Goal: Information Seeking & Learning: Learn about a topic

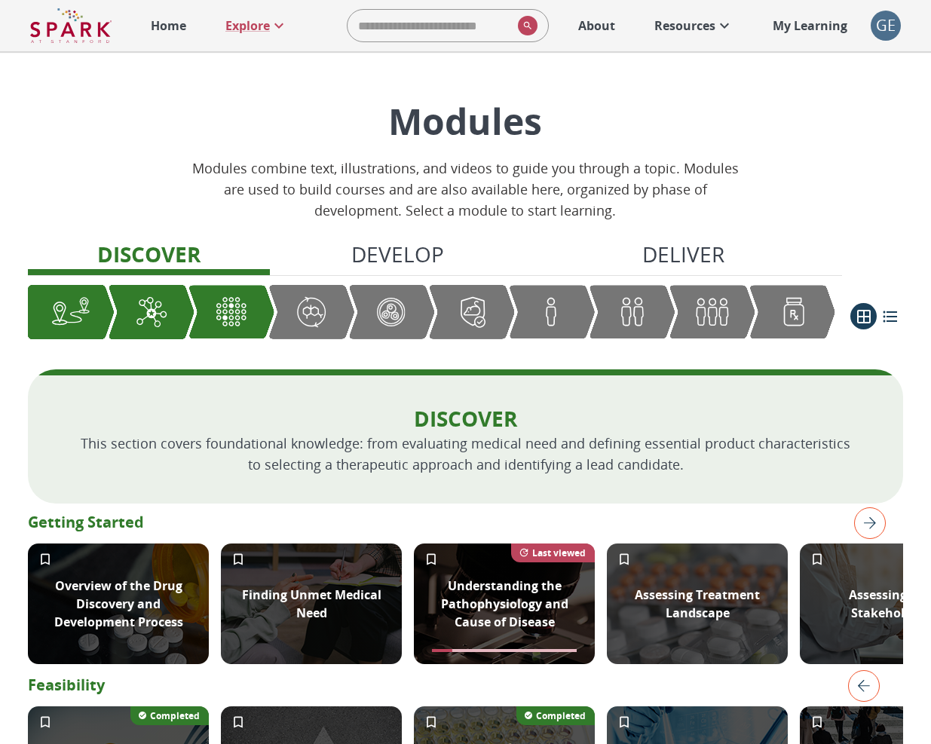
scroll to position [0, 277]
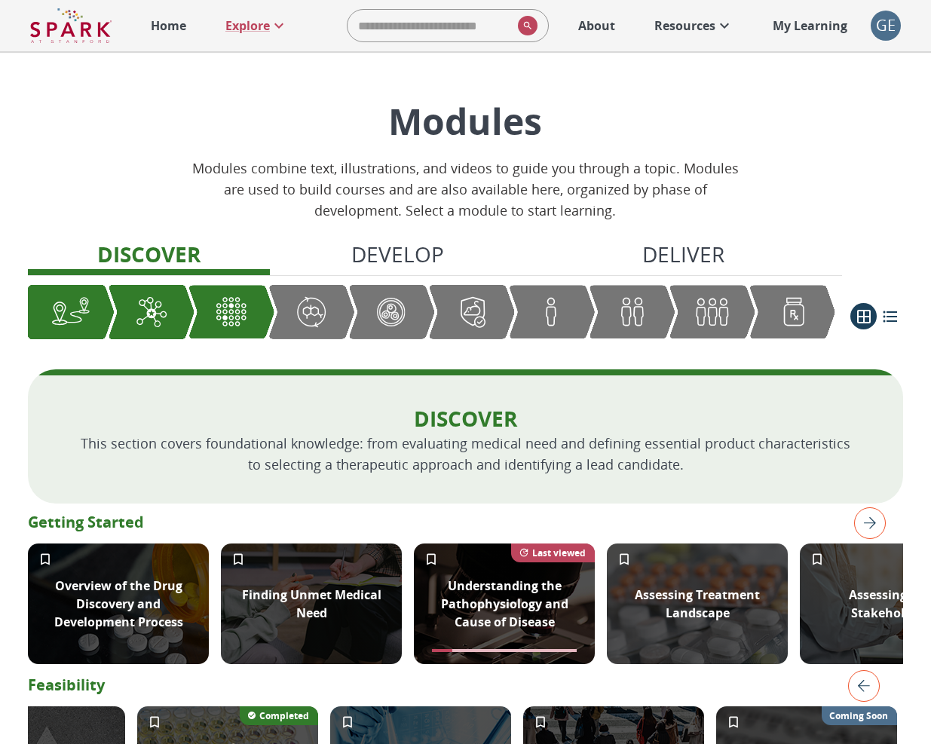
click at [883, 28] on div "GE" at bounding box center [885, 26] width 30 height 30
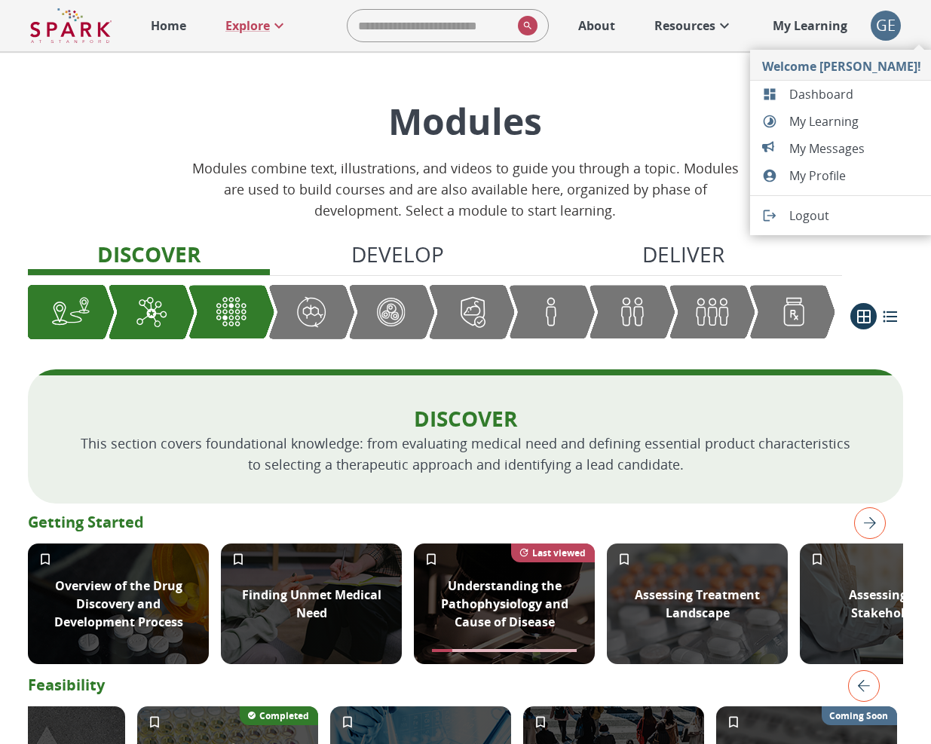
click at [798, 93] on span "Dashboard" at bounding box center [855, 94] width 132 height 18
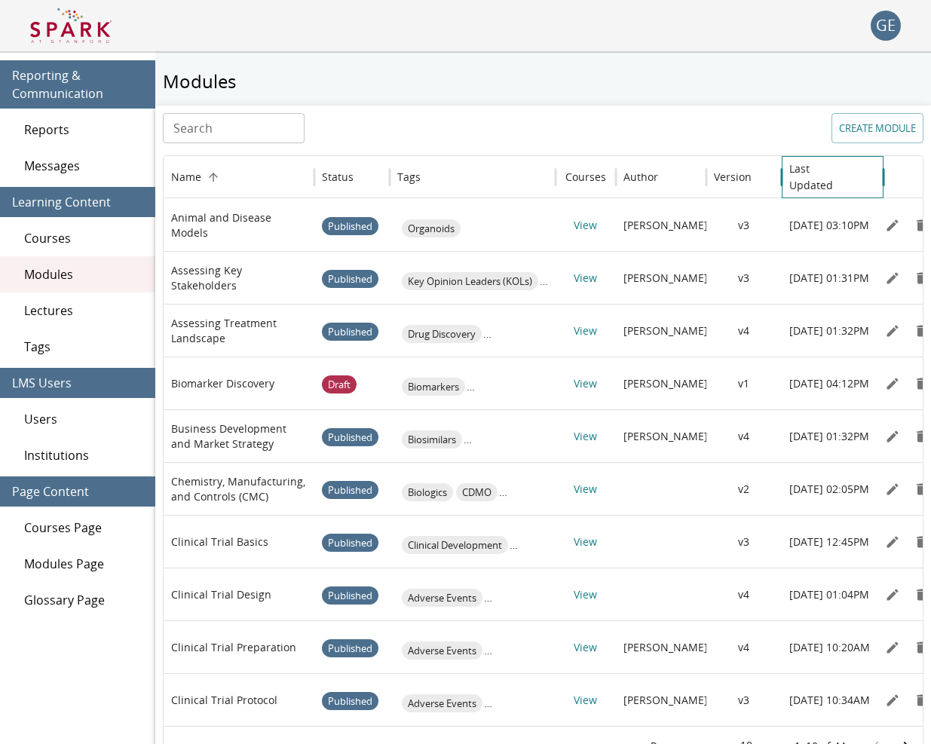
click at [814, 173] on h6 "Last Updated" at bounding box center [821, 177] width 64 height 33
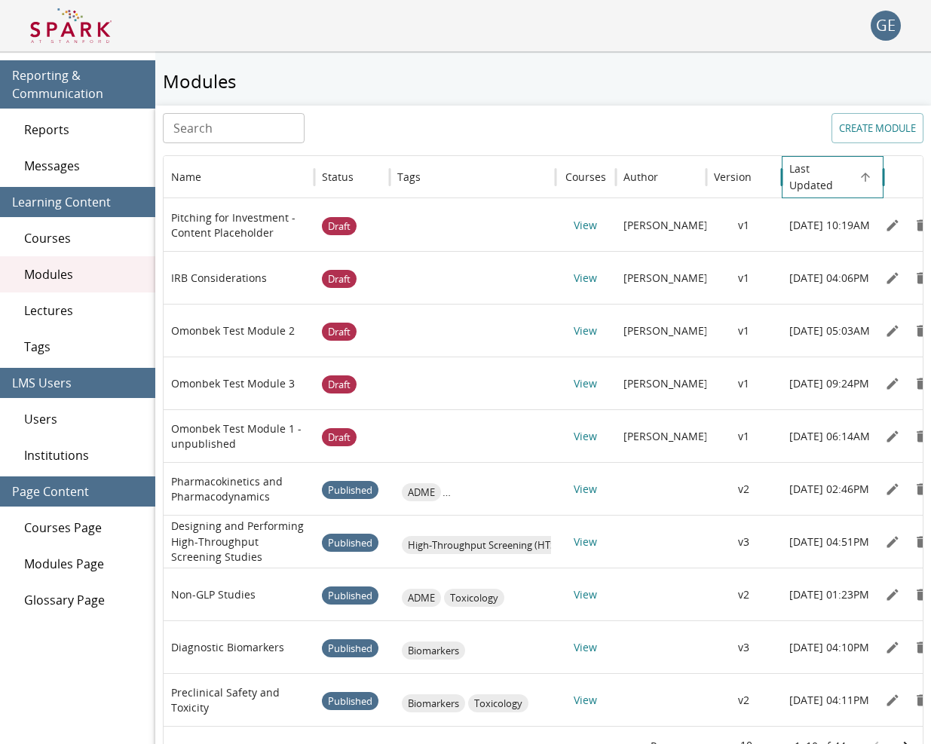
click at [814, 173] on h6 "Last Updated" at bounding box center [821, 177] width 64 height 33
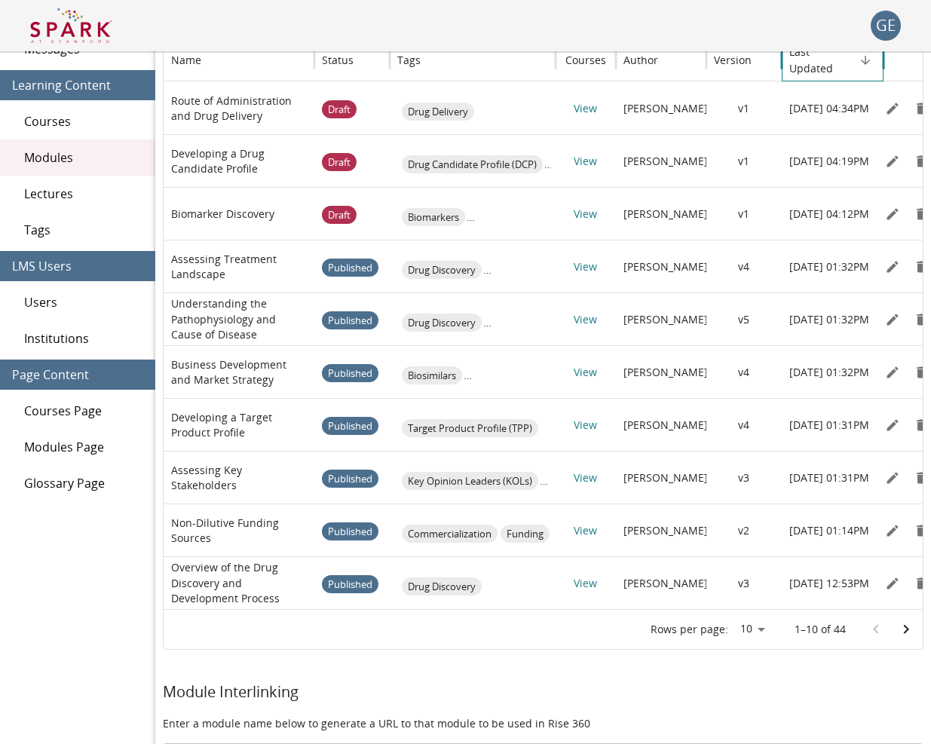
scroll to position [122, 0]
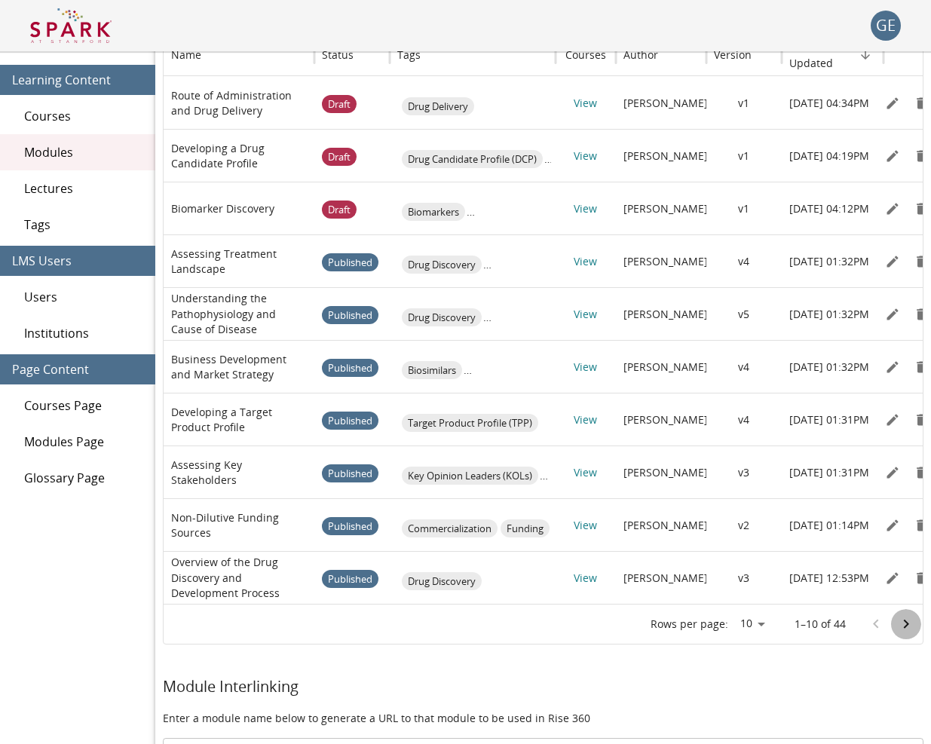
click at [914, 622] on icon "Go to next page" at bounding box center [906, 624] width 18 height 18
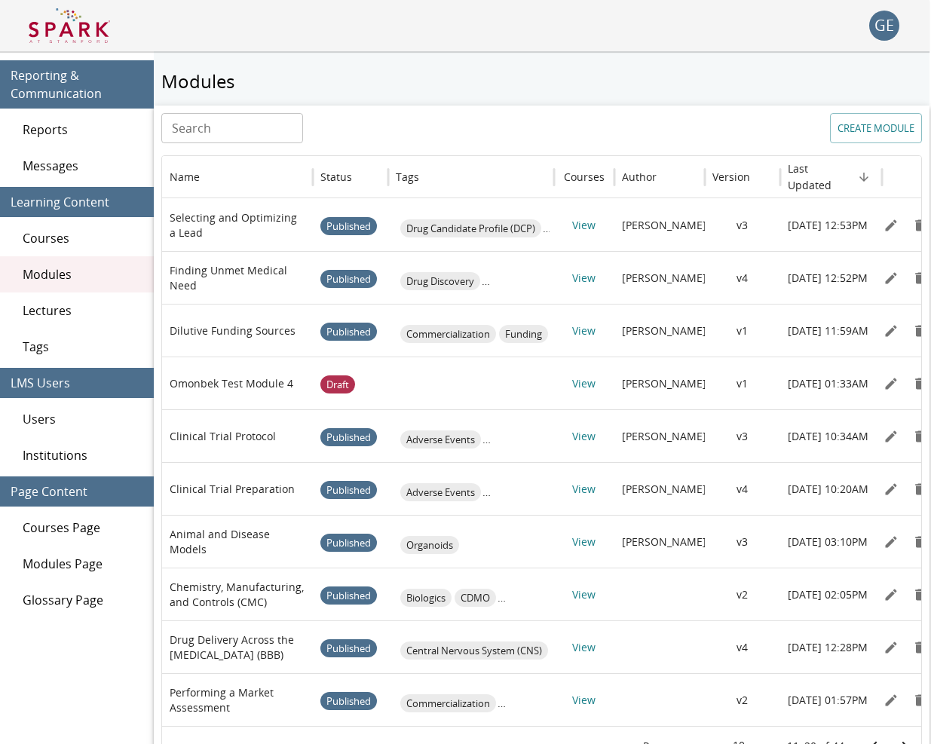
scroll to position [-1, 2]
click at [257, 150] on div "Search Search CREATE MODULE Name Status Tags Courses Author Version Last Update…" at bounding box center [541, 439] width 760 height 653
click at [257, 129] on input "Search" at bounding box center [232, 128] width 142 height 30
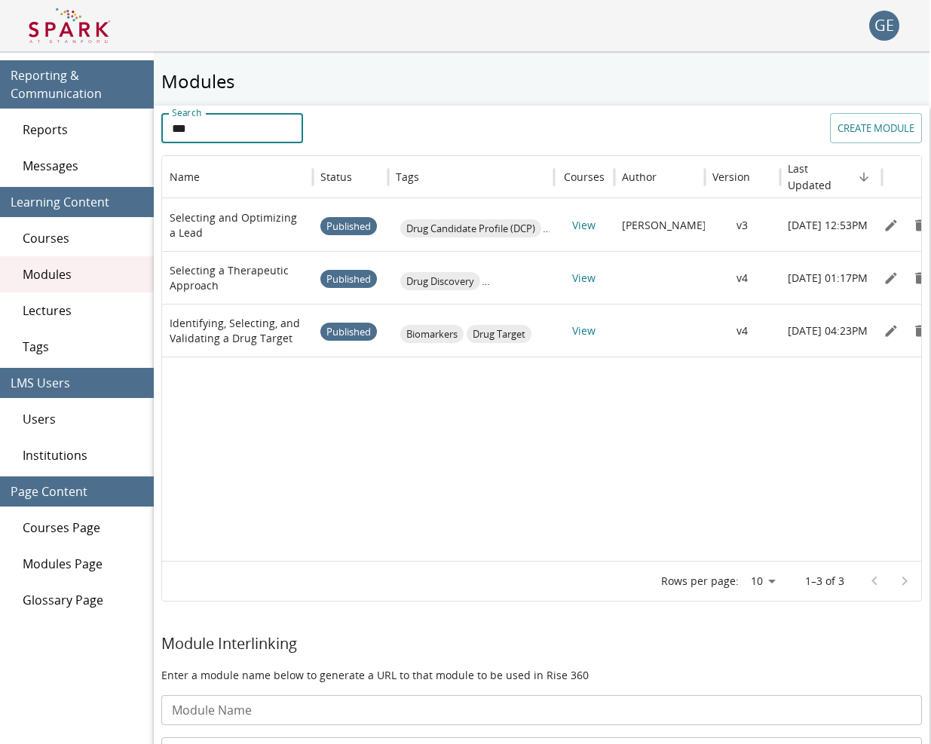
type input "***"
click at [888, 277] on icon "Edit" at bounding box center [890, 278] width 15 height 15
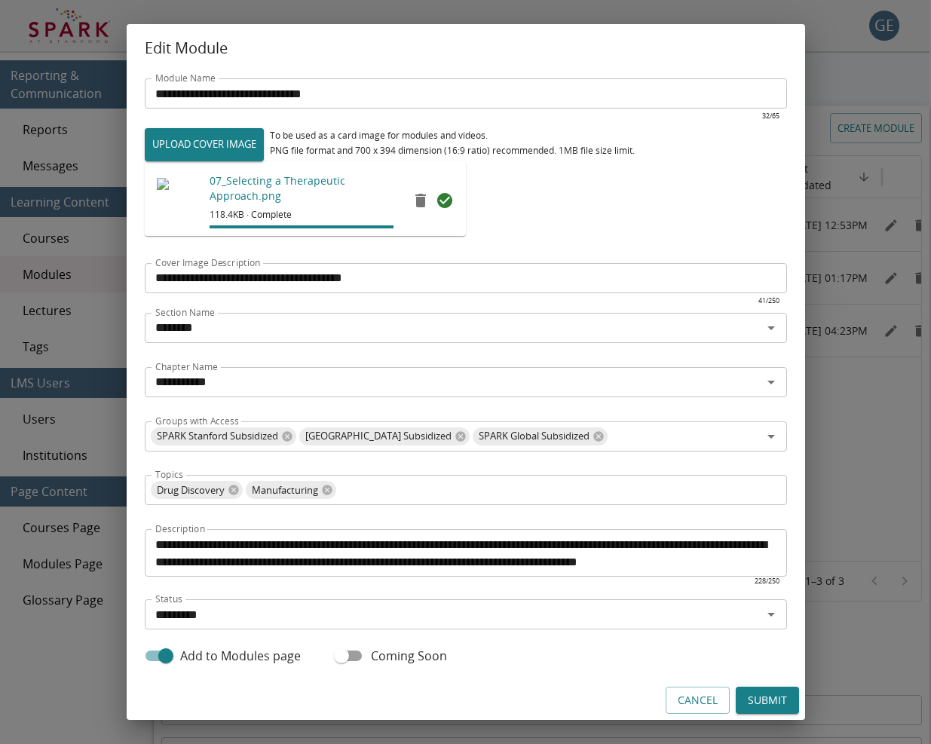
scroll to position [132, 0]
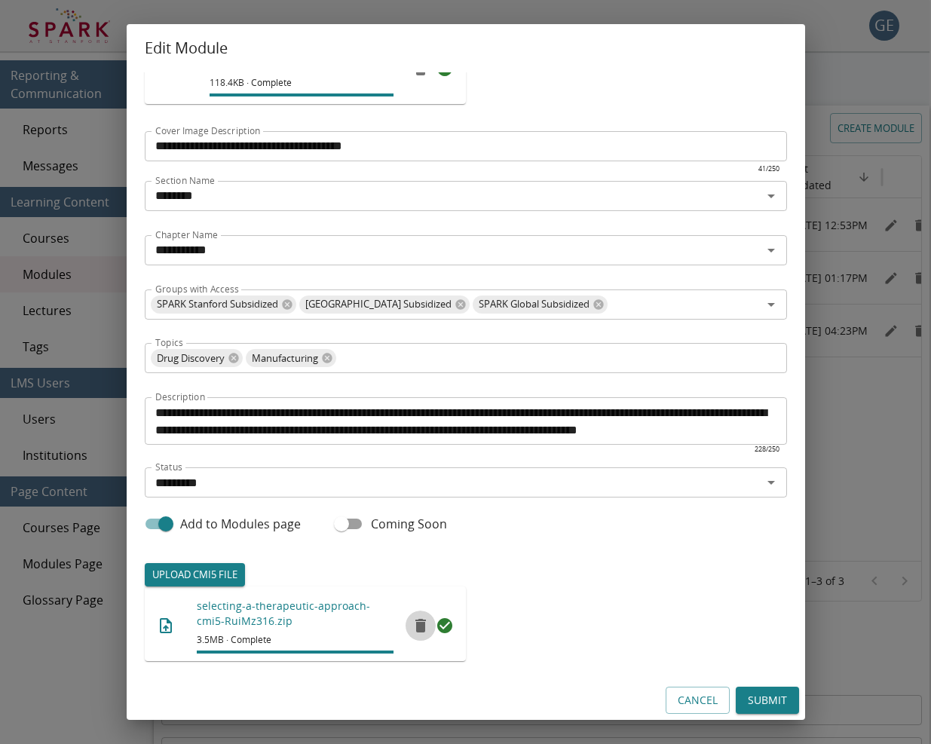
click at [418, 619] on icon "remove" at bounding box center [420, 626] width 11 height 14
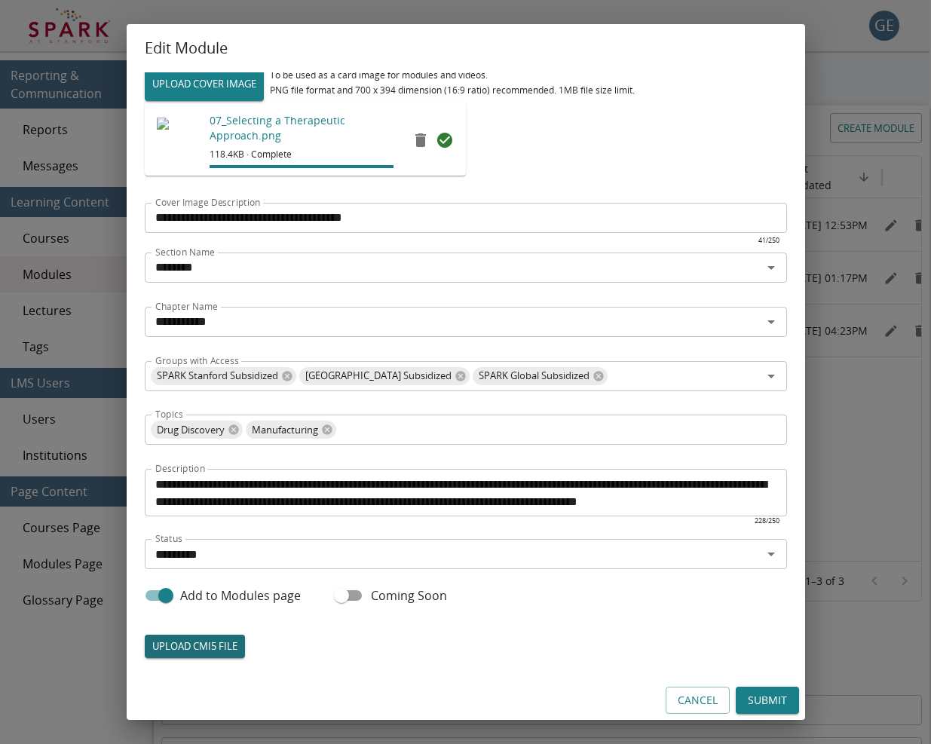
click at [221, 642] on label "UPLOAD CMI5 FILE" at bounding box center [195, 646] width 100 height 23
click at [145, 657] on input "UPLOAD CMI5 FILE" at bounding box center [145, 657] width 1 height 1
type input "**********"
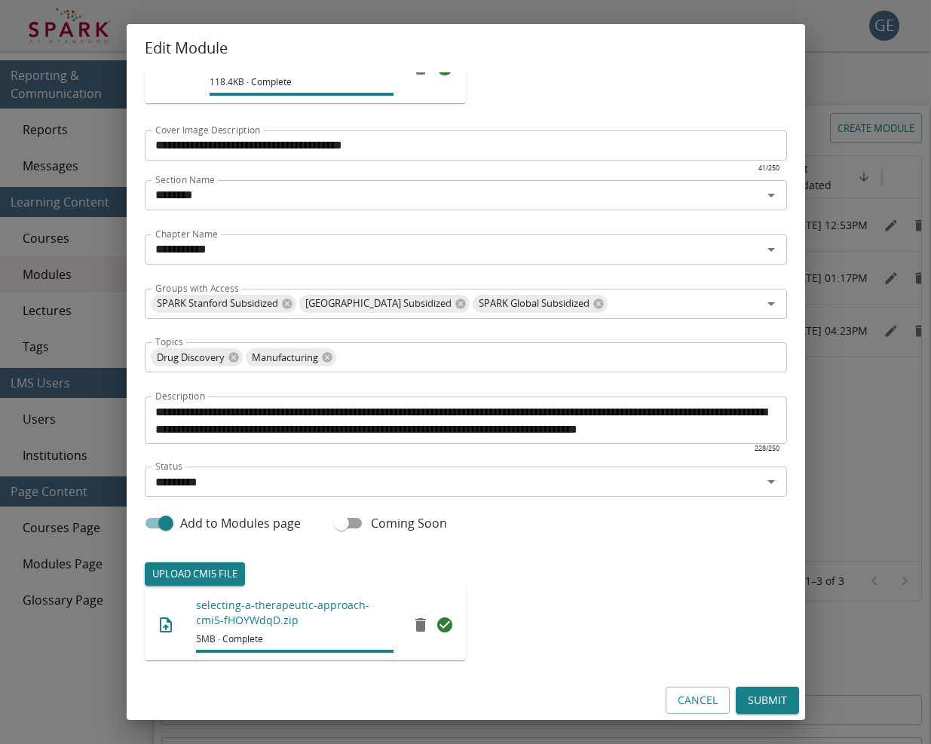
scroll to position [132, 0]
click at [760, 692] on button "Submit" at bounding box center [767, 701] width 63 height 28
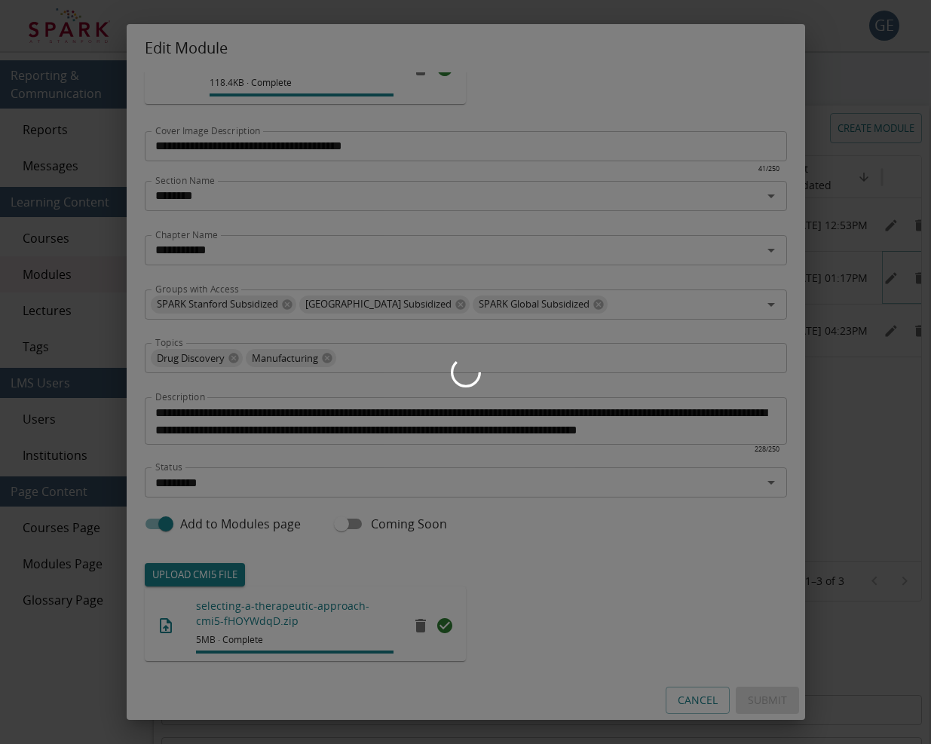
scroll to position [0, -2]
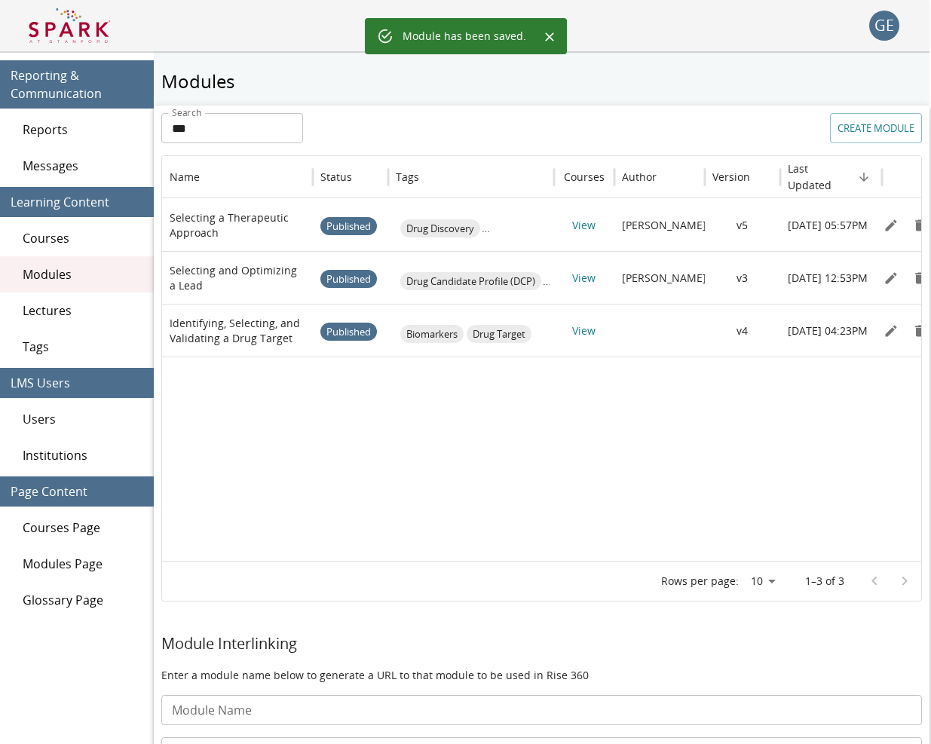
click at [545, 34] on icon "Close" at bounding box center [549, 36] width 9 height 9
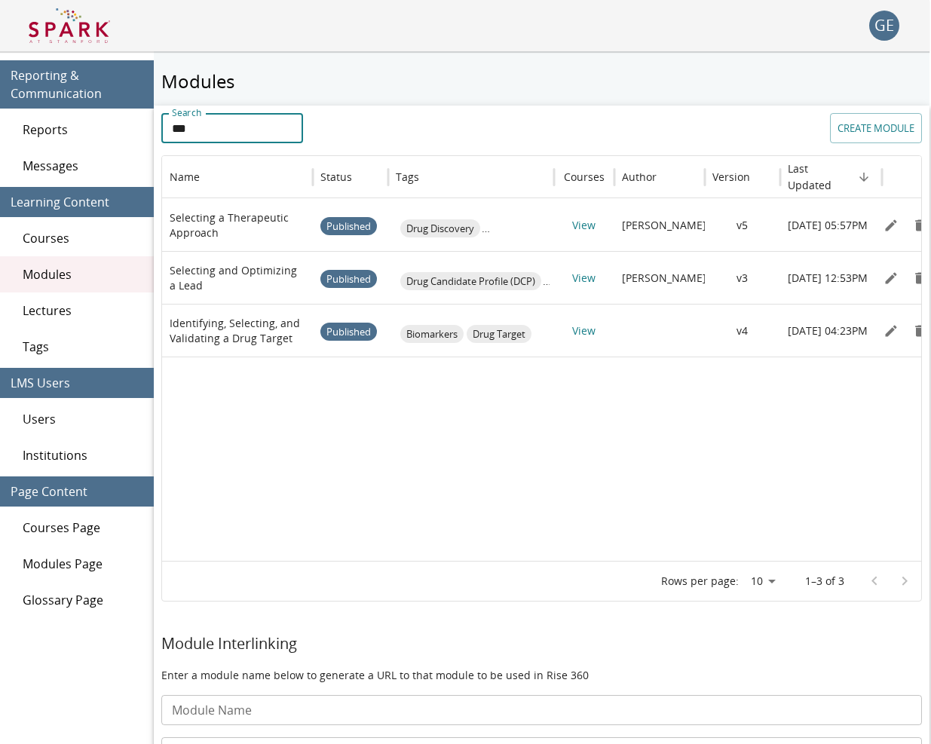
drag, startPoint x: 235, startPoint y: 130, endPoint x: 144, endPoint y: 93, distance: 98.4
click at [144, 93] on div "Reporting & Communication Reports Messages Learning Content Courses Modules Lec…" at bounding box center [463, 423] width 931 height 744
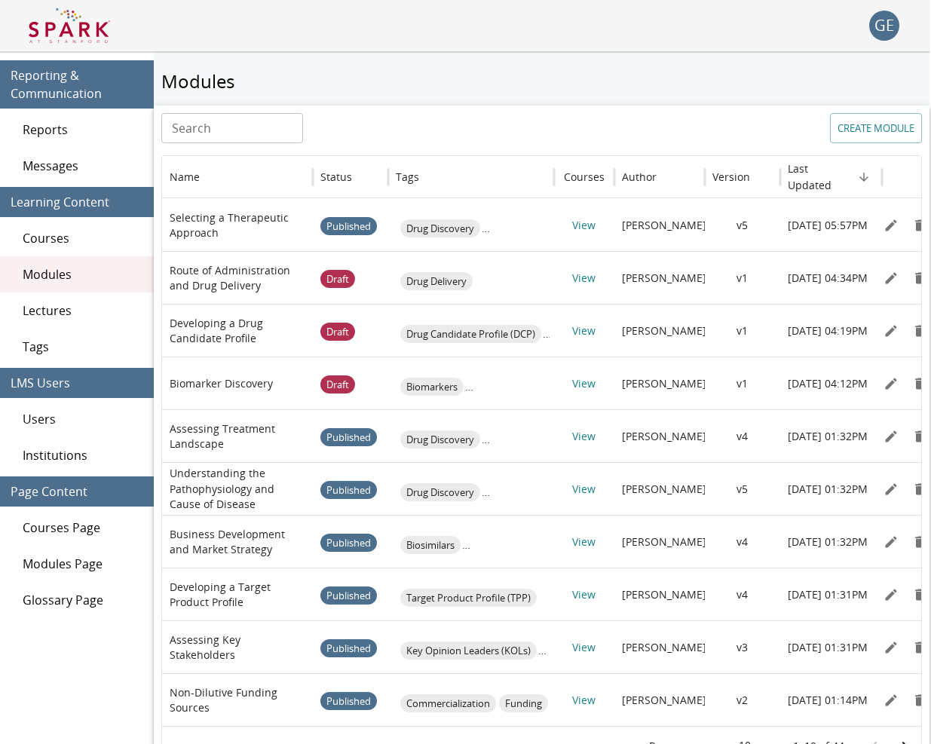
click at [88, 18] on img at bounding box center [69, 26] width 81 height 36
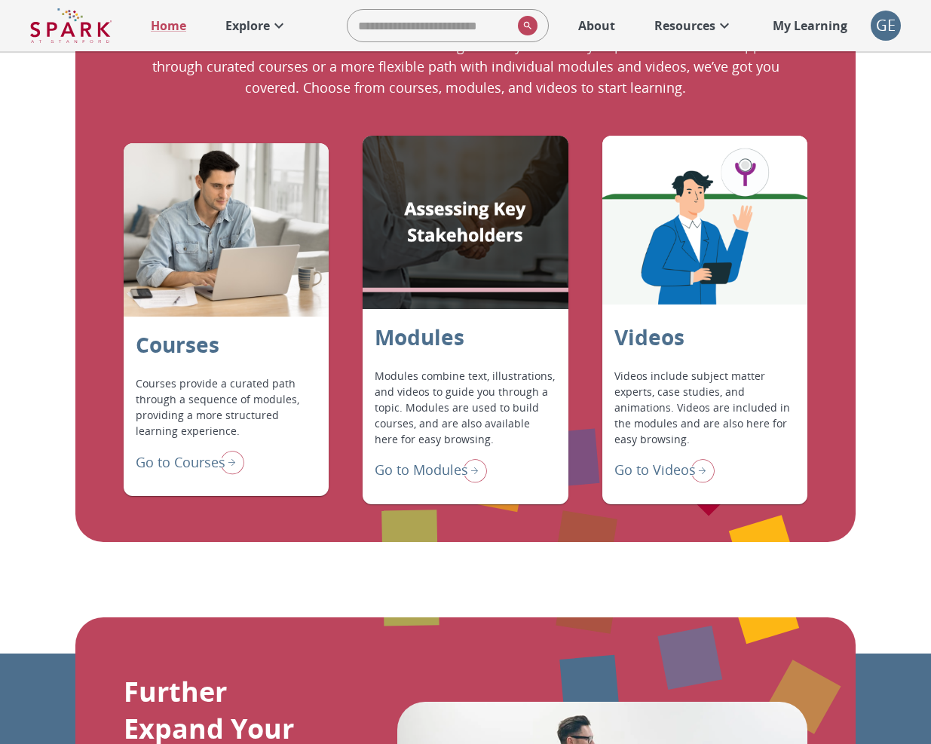
scroll to position [1355, 0]
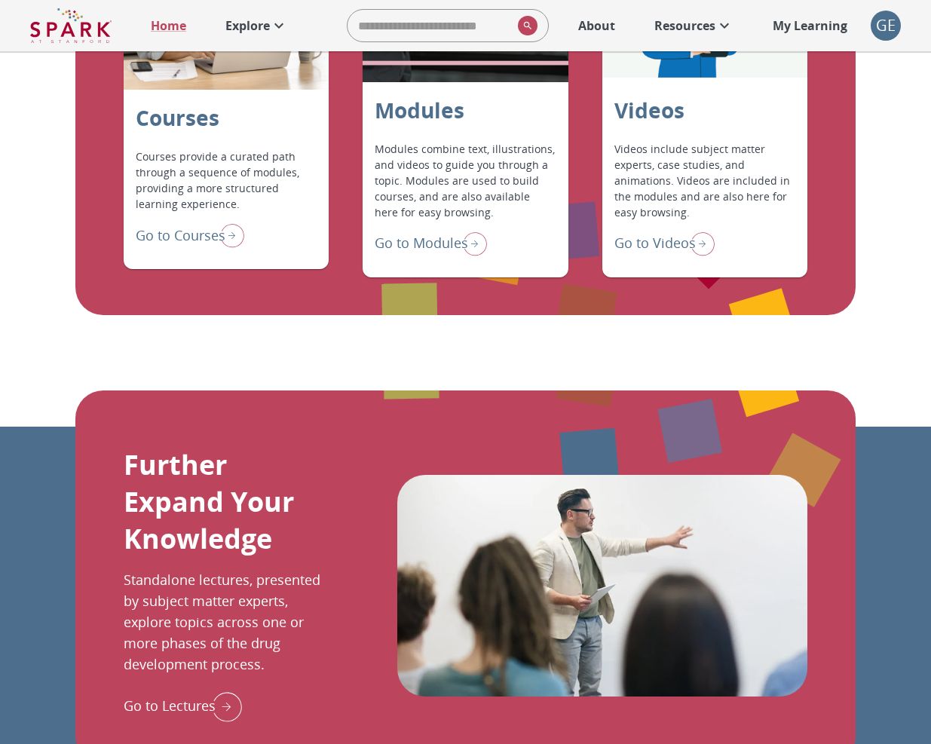
click at [396, 253] on p "Go to Modules" at bounding box center [421, 243] width 93 height 20
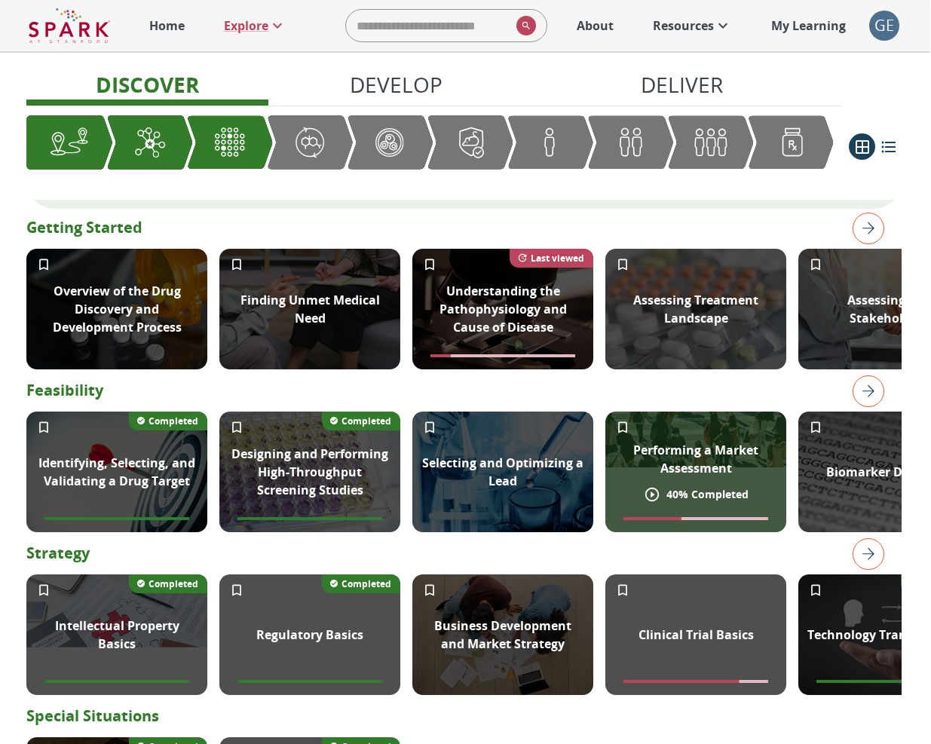
scroll to position [295, 0]
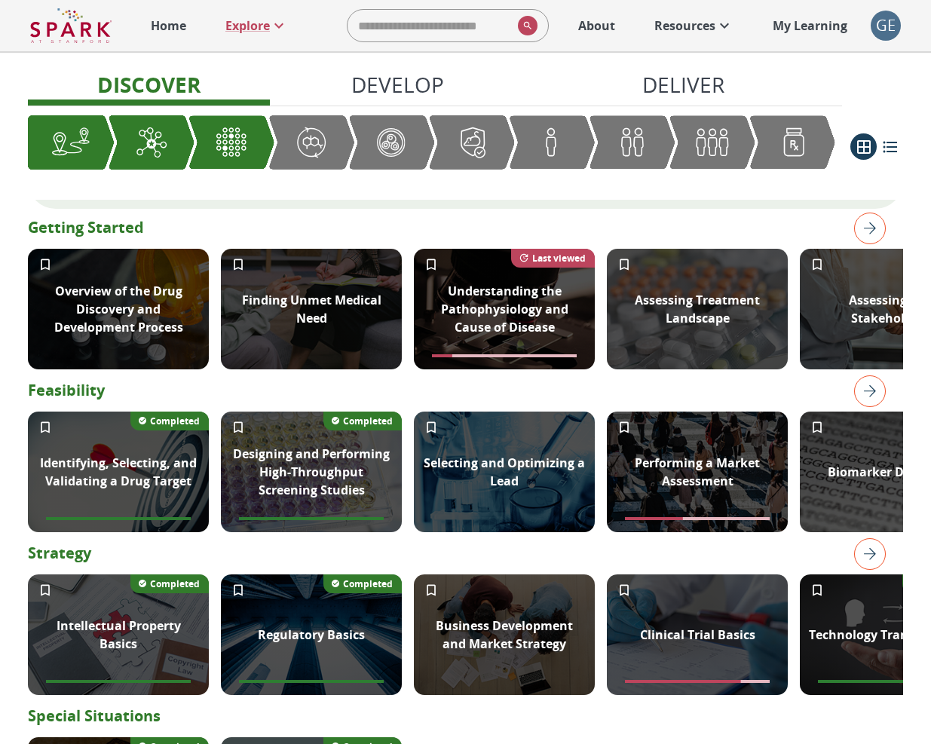
click at [871, 399] on img "right" at bounding box center [870, 391] width 32 height 32
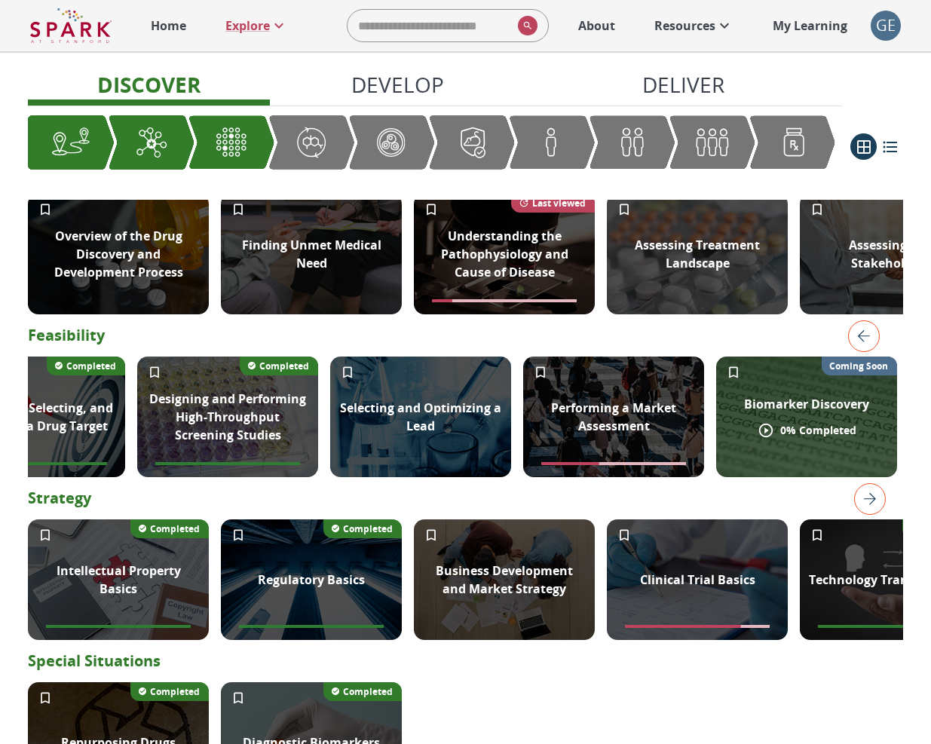
scroll to position [356, 0]
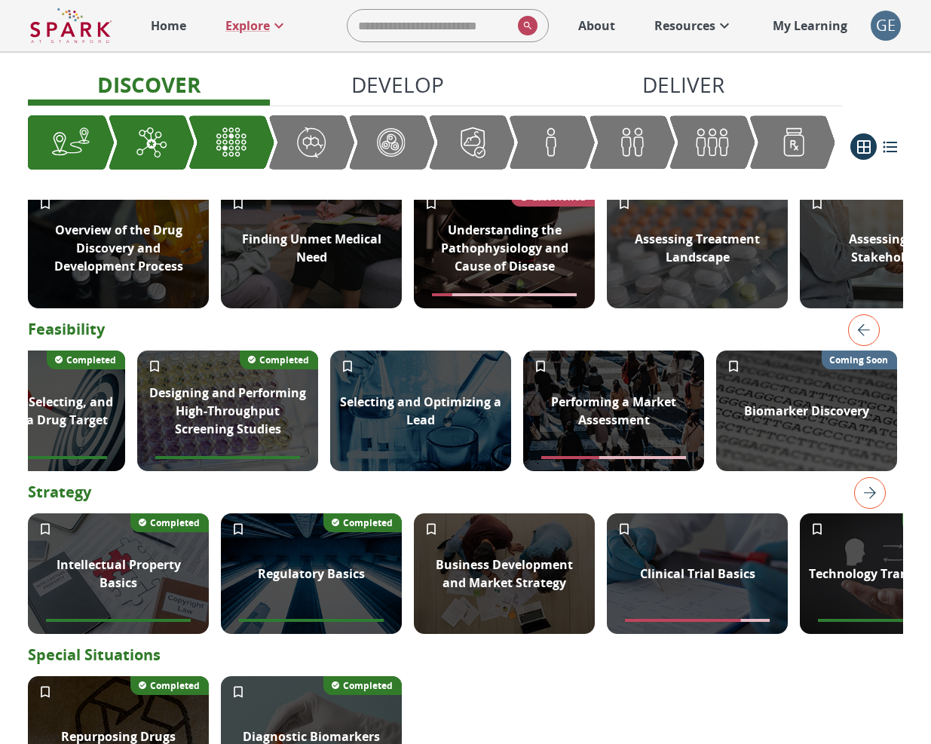
click at [872, 508] on img "right" at bounding box center [870, 493] width 32 height 32
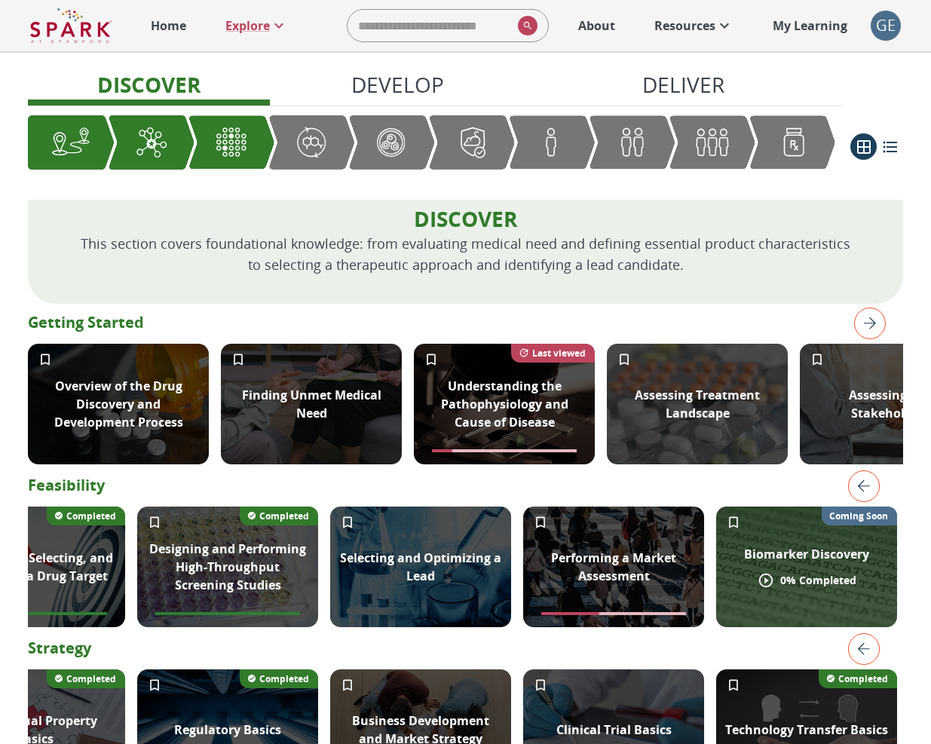
scroll to position [172, 0]
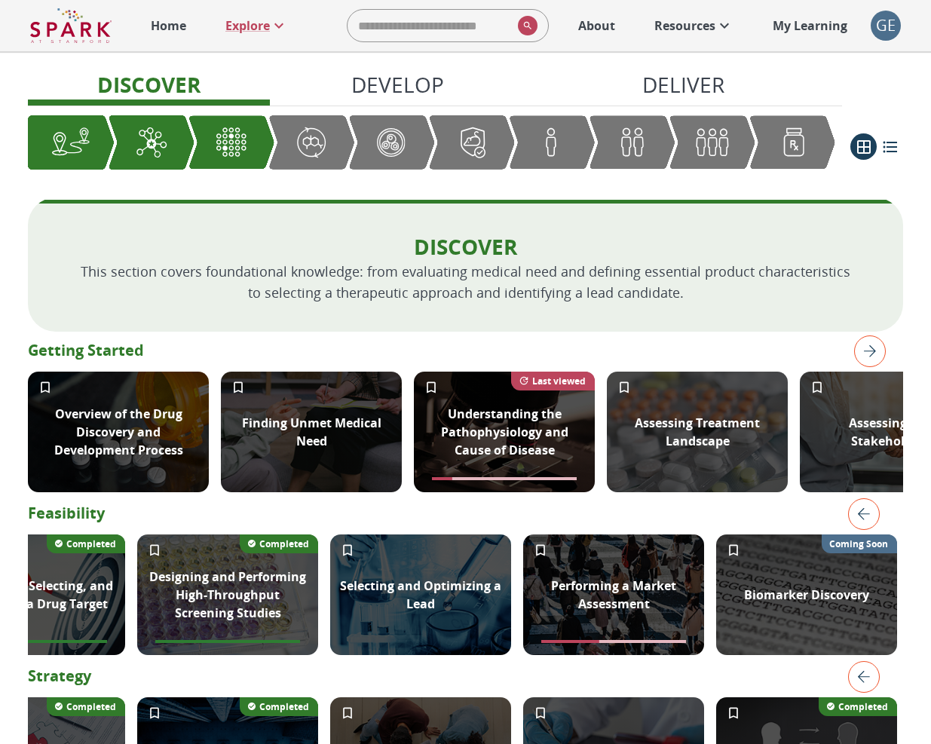
click at [861, 362] on img "right" at bounding box center [870, 351] width 32 height 32
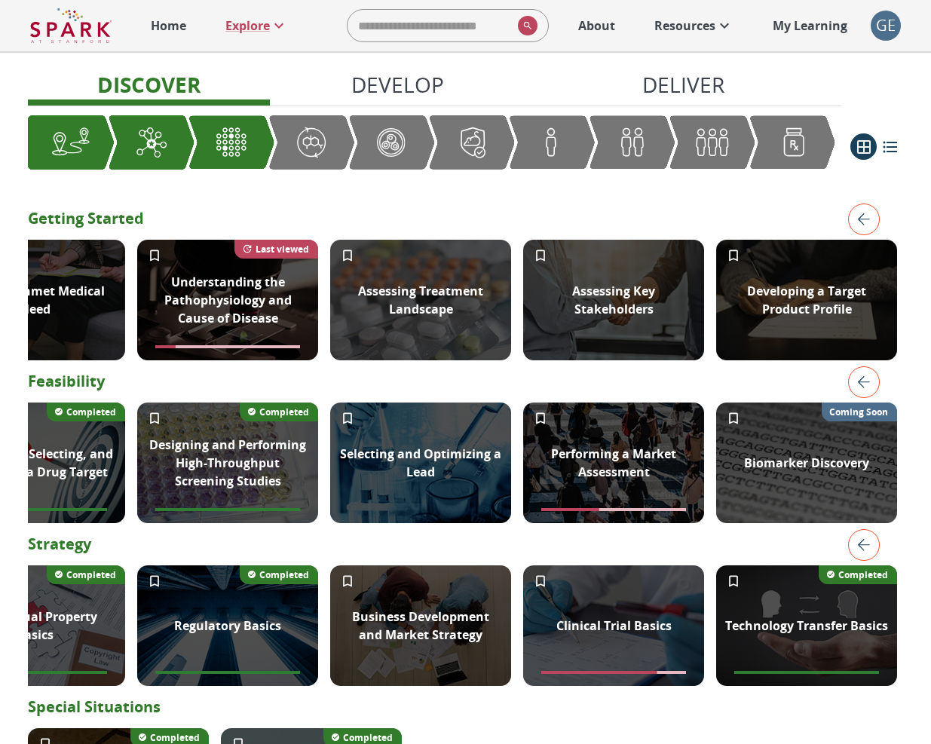
scroll to position [151, 0]
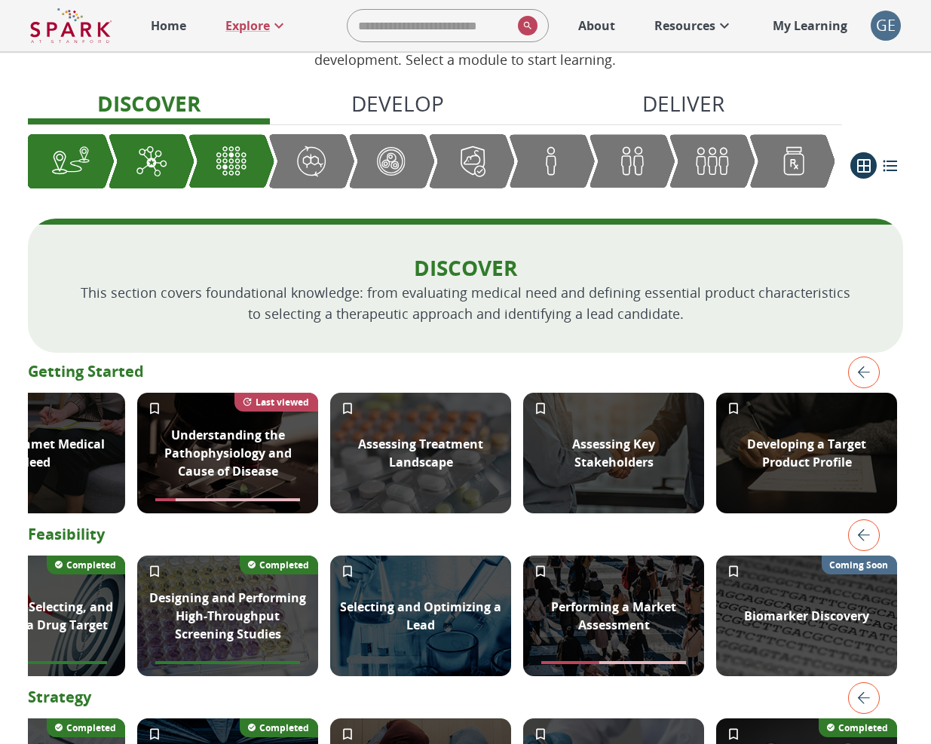
click at [858, 385] on img "left" at bounding box center [864, 372] width 32 height 32
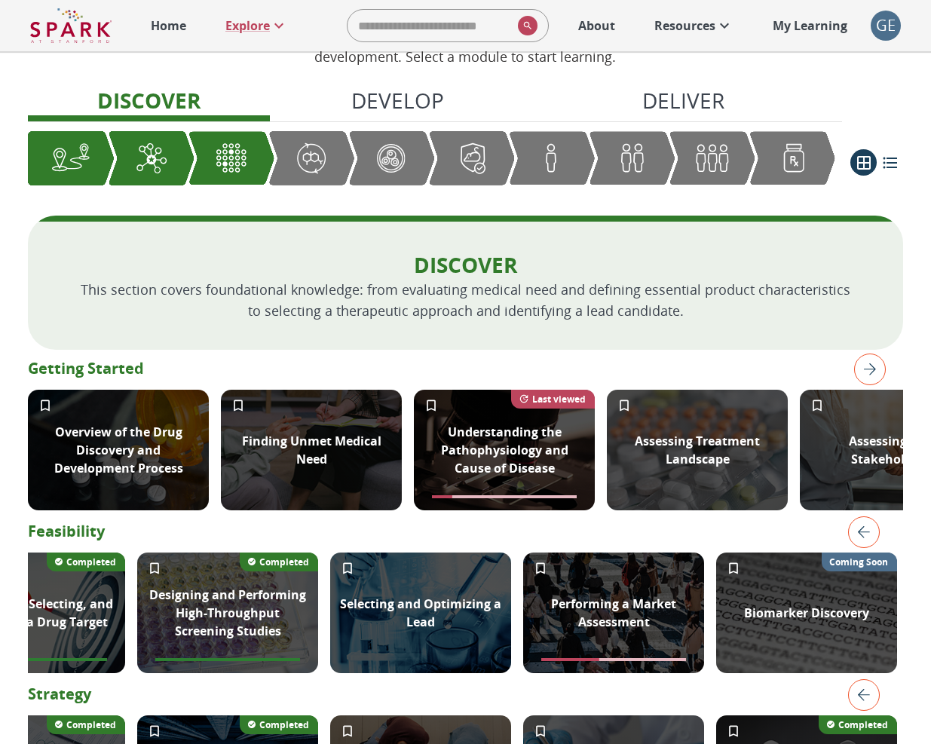
scroll to position [155, 0]
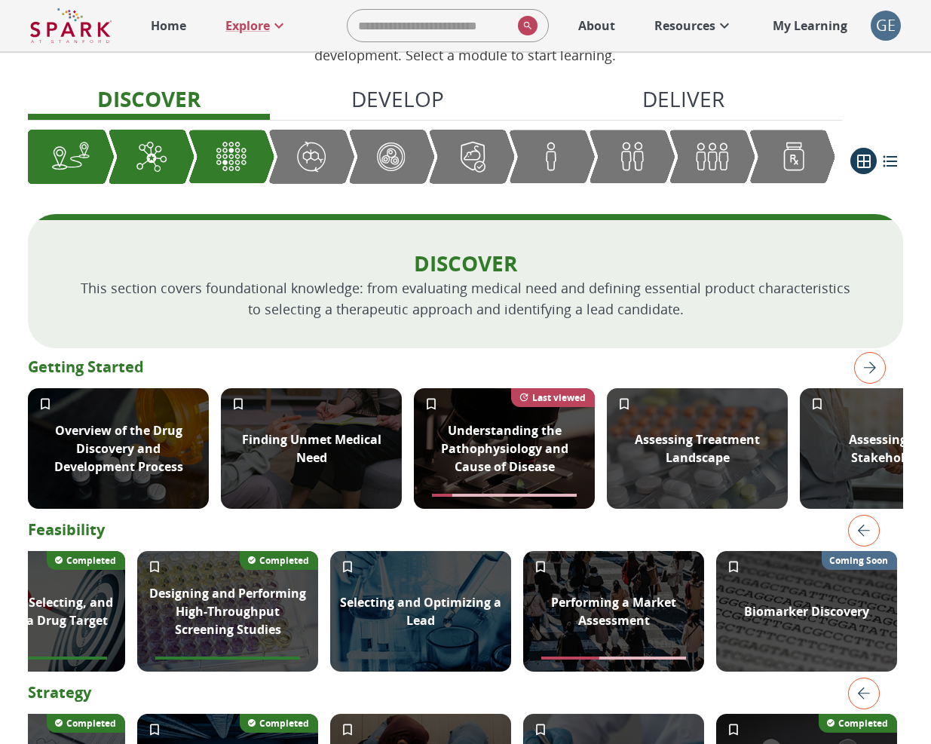
click at [861, 546] on img "left" at bounding box center [864, 531] width 32 height 32
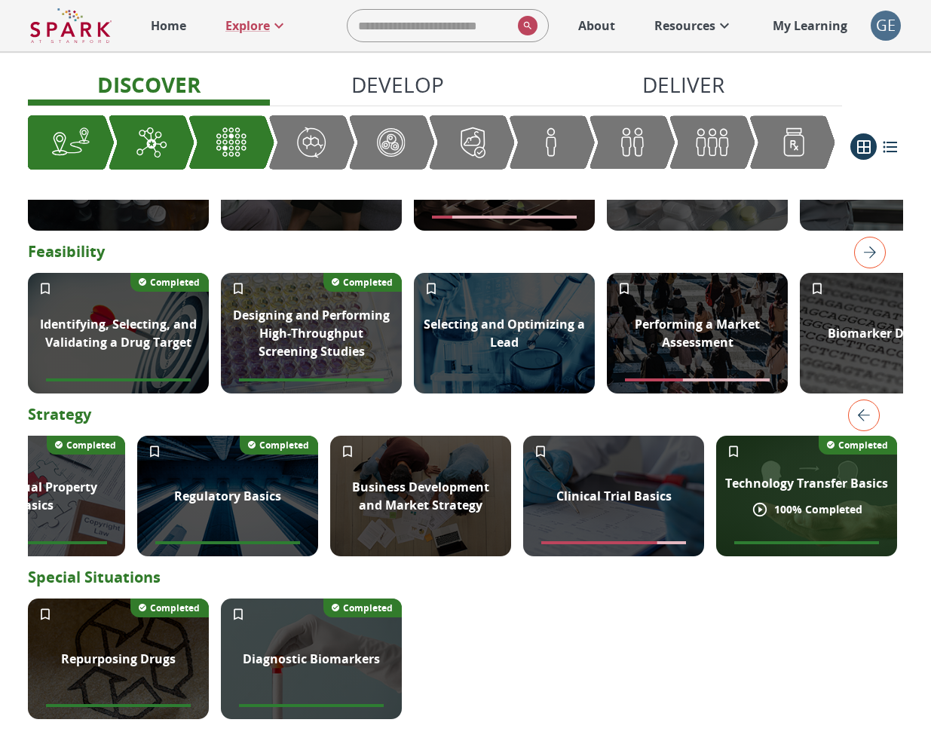
scroll to position [491, 0]
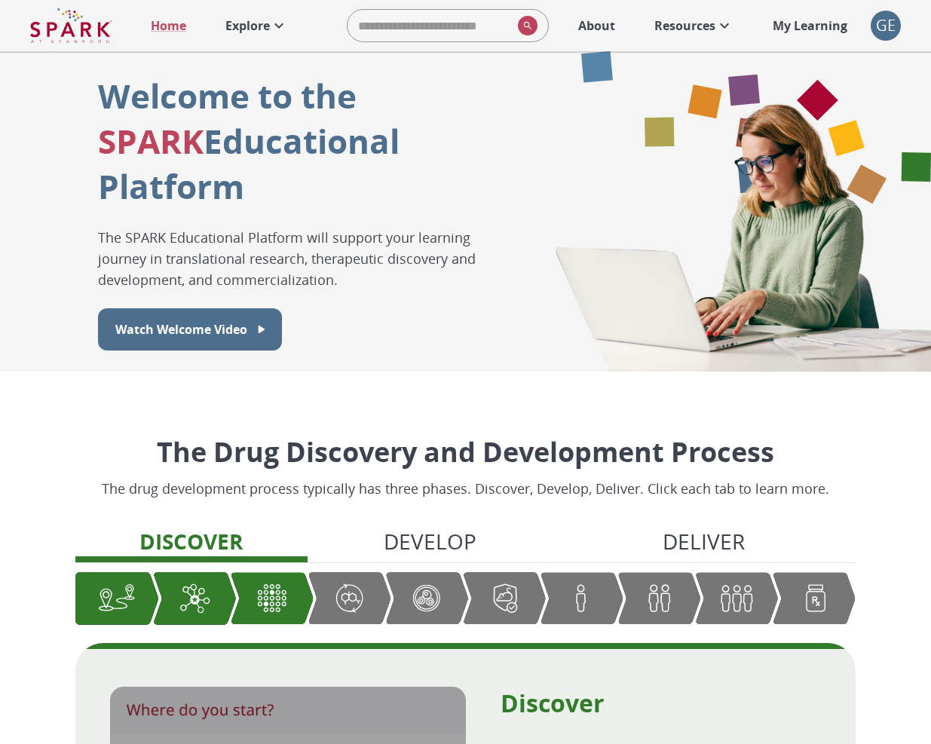
click at [375, 25] on input "search" at bounding box center [429, 26] width 164 height 30
type input "**********"
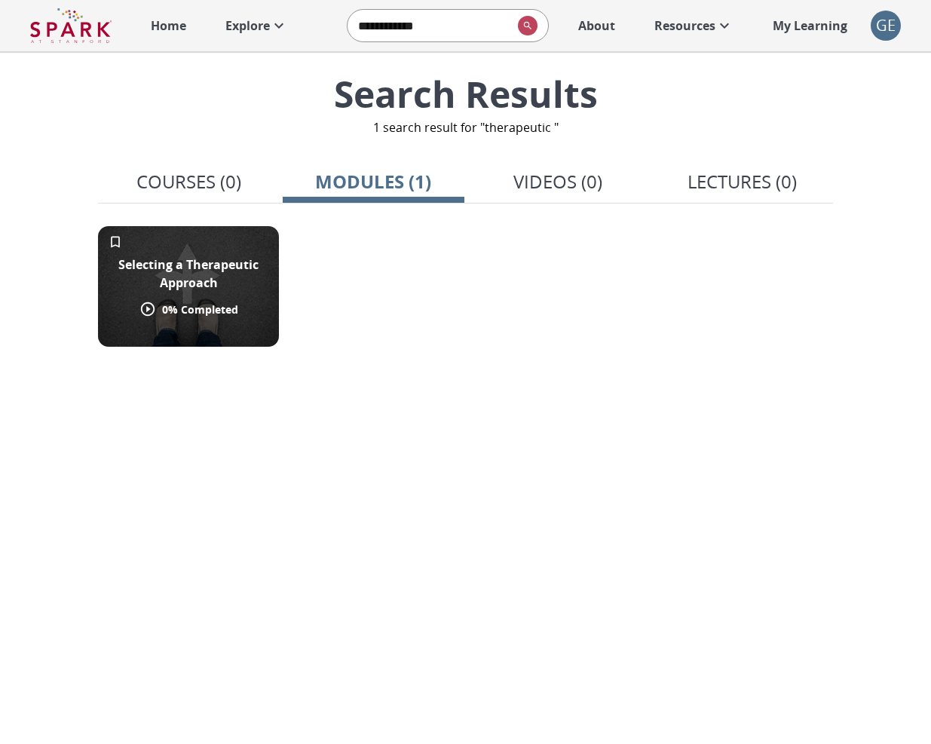
click at [194, 262] on p "Selecting a Therapeutic Approach" at bounding box center [188, 273] width 163 height 36
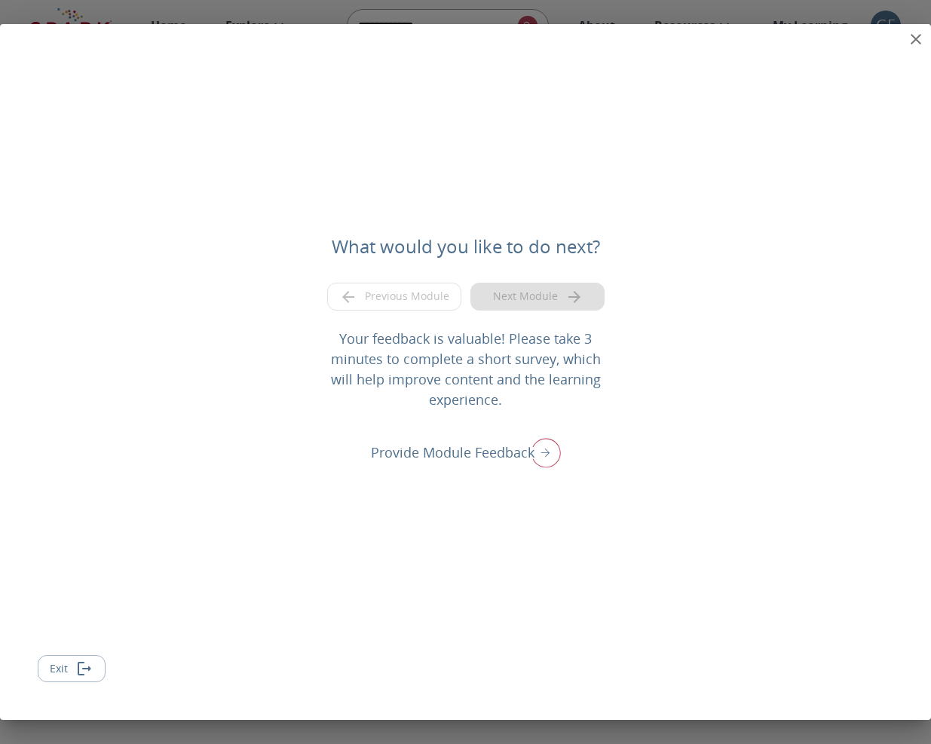
click at [915, 37] on icon "close" at bounding box center [916, 39] width 18 height 18
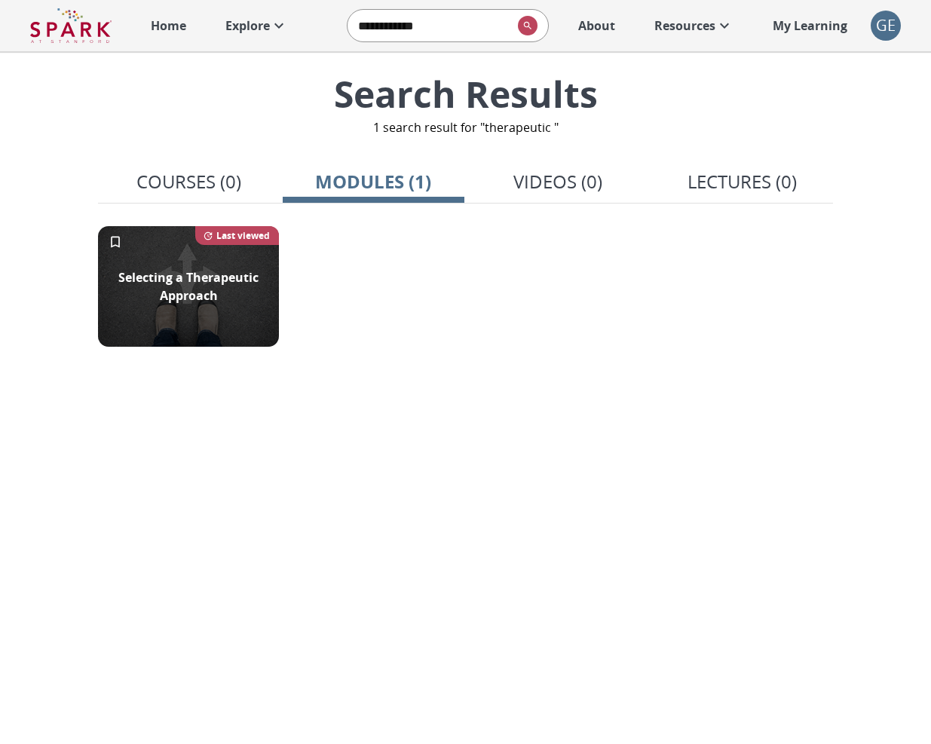
click at [910, 41] on div "**********" at bounding box center [465, 25] width 931 height 51
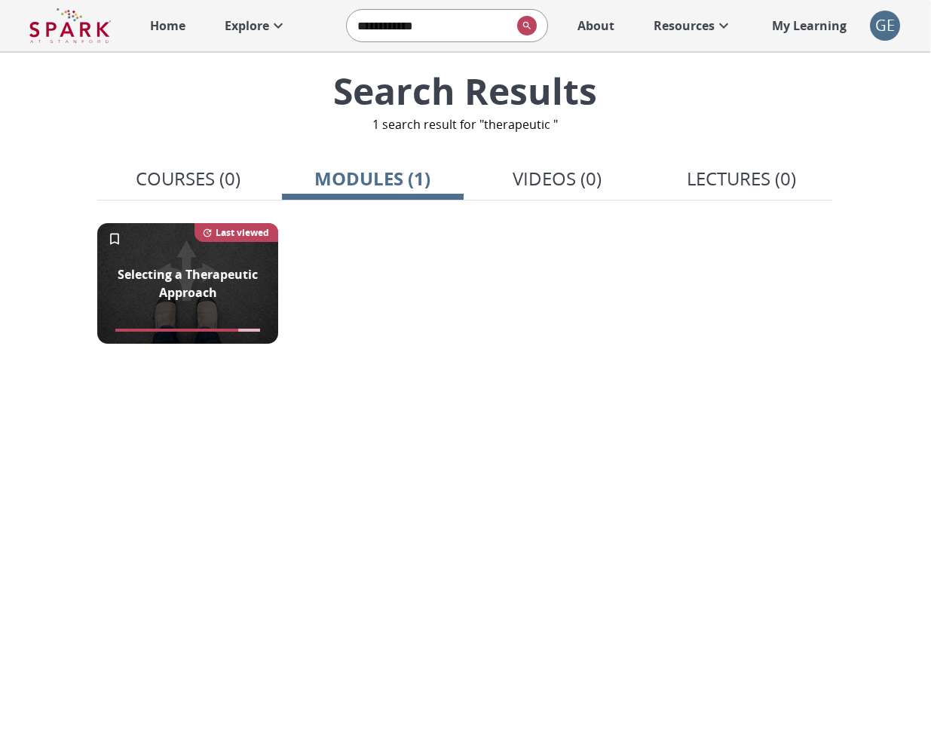
scroll to position [3, 0]
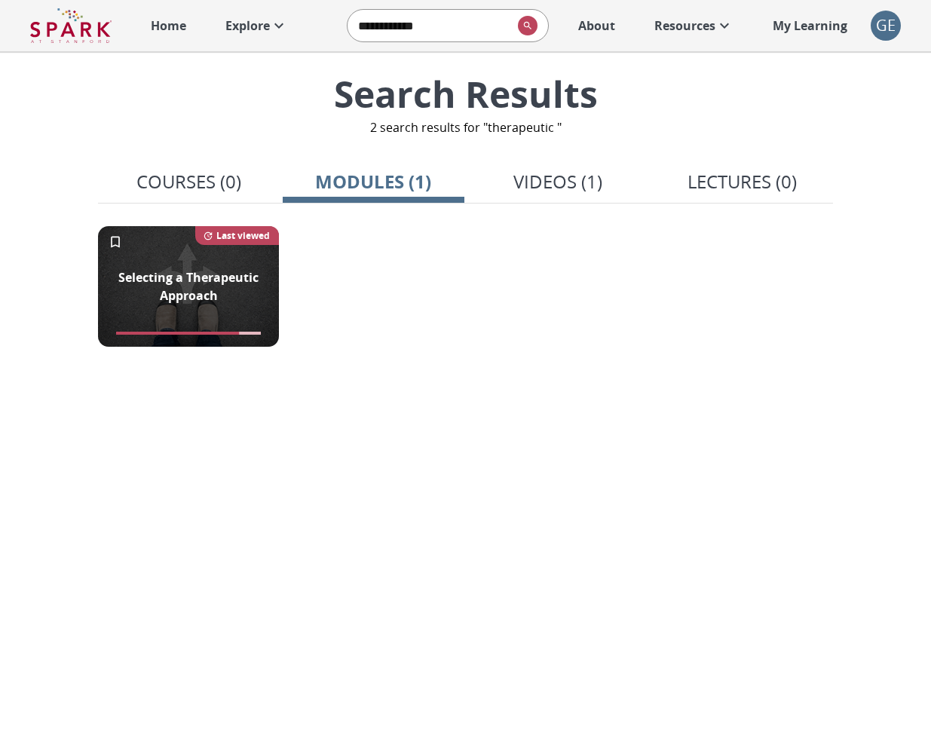
click at [502, 24] on input "**********" at bounding box center [429, 26] width 164 height 30
click at [167, 34] on p "Home" at bounding box center [168, 26] width 35 height 18
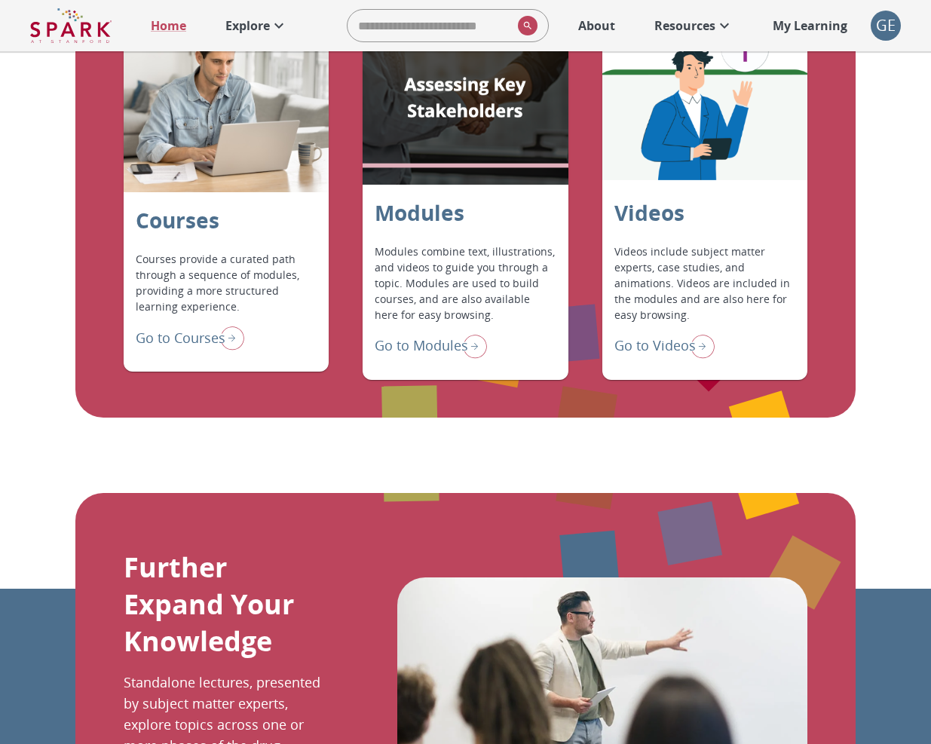
scroll to position [1248, 0]
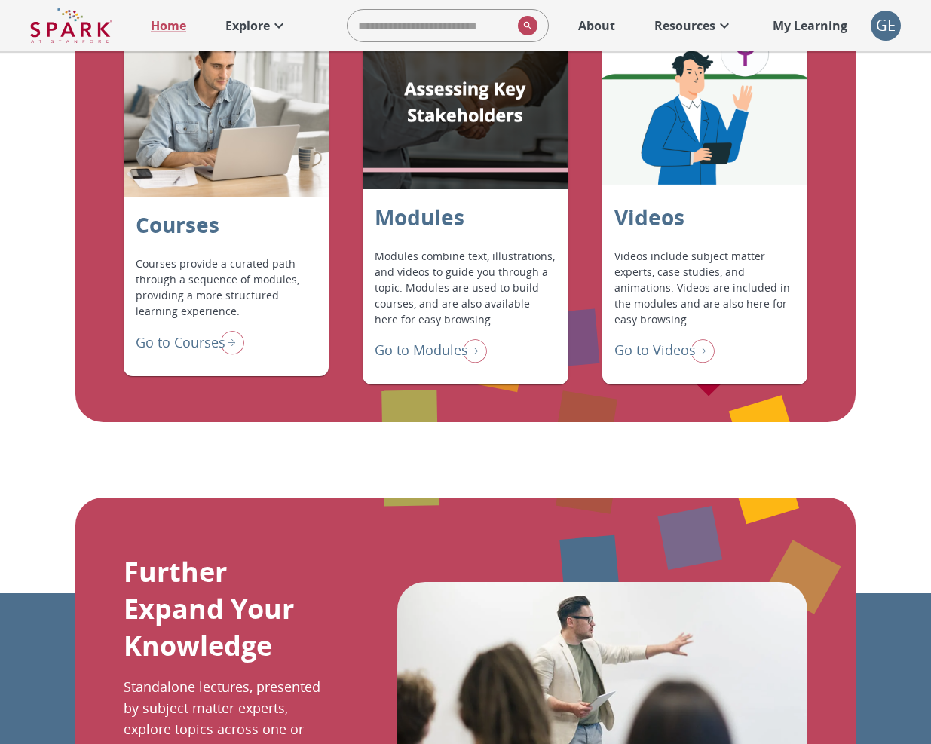
click at [399, 360] on p "Go to Modules" at bounding box center [421, 350] width 93 height 20
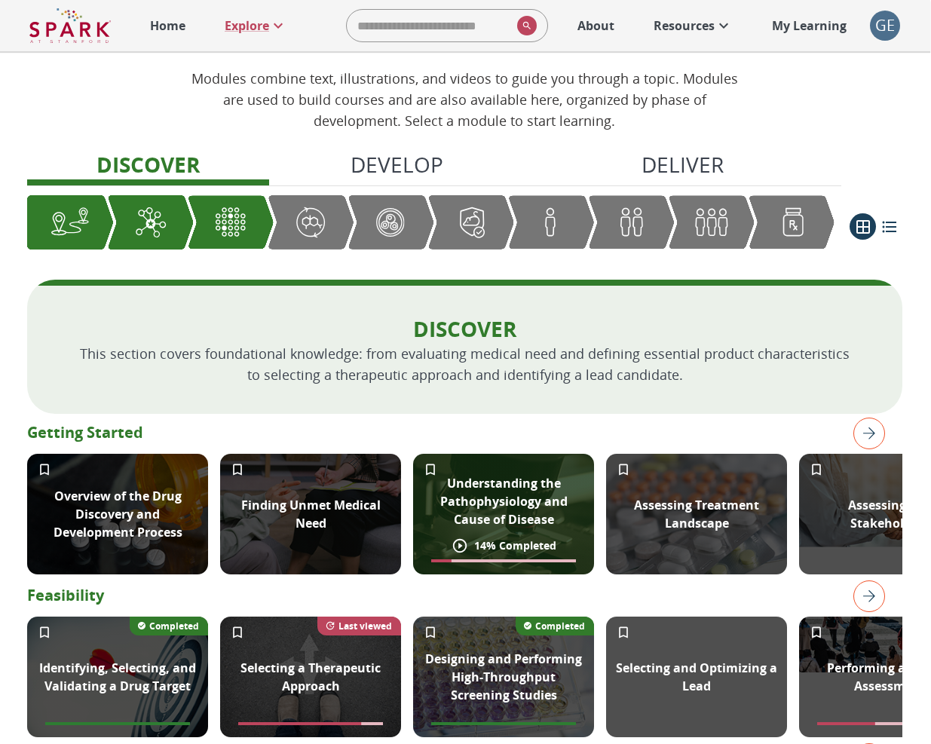
scroll to position [85, 0]
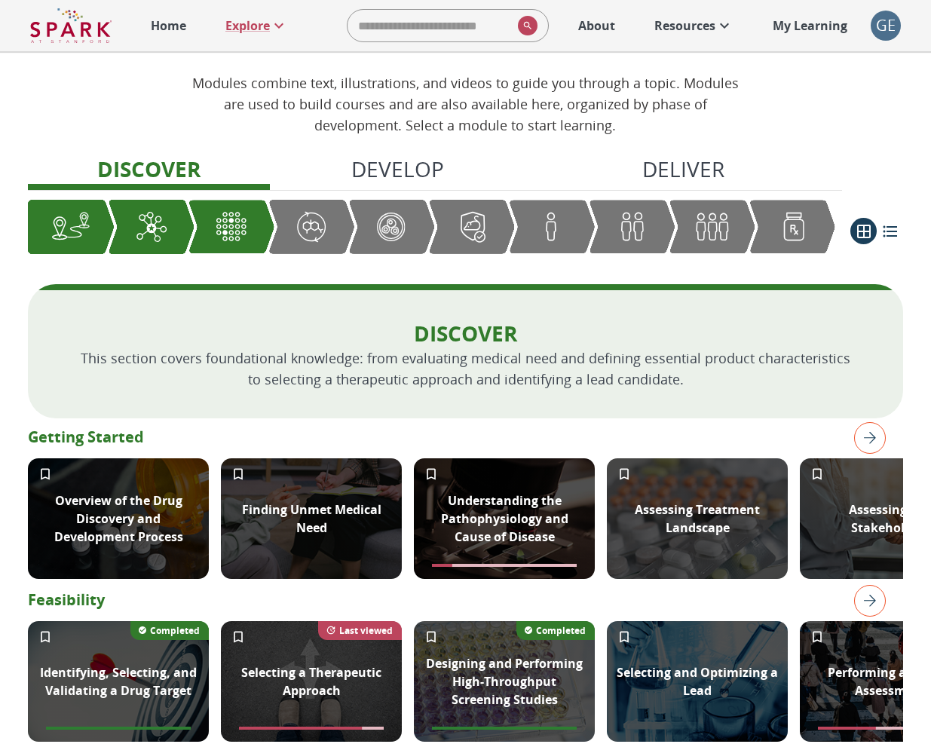
click at [873, 454] on img "right" at bounding box center [870, 438] width 32 height 32
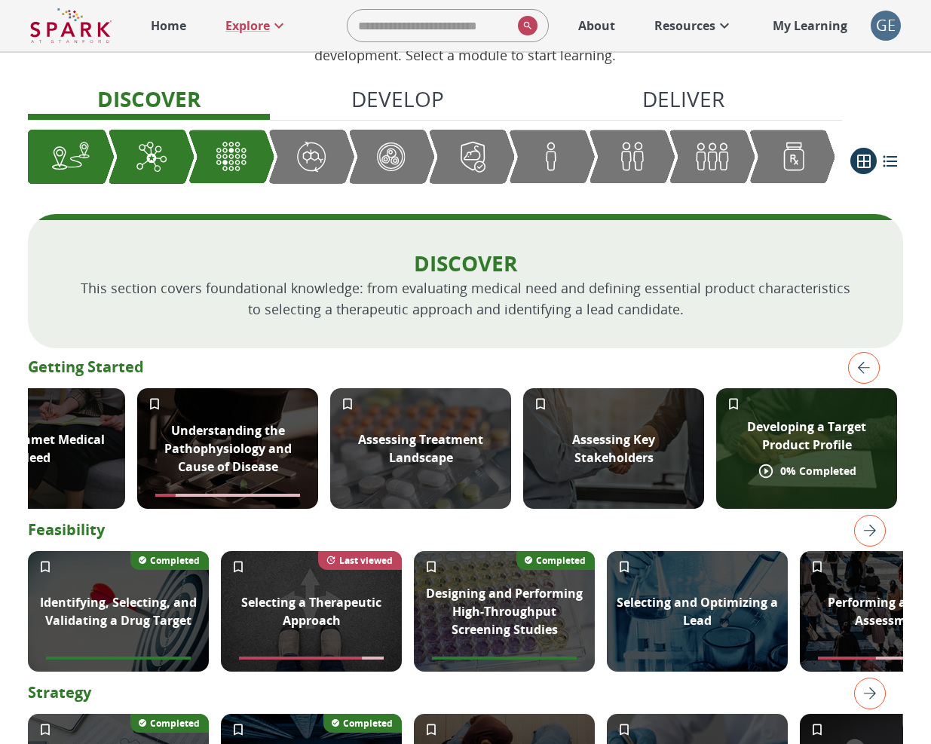
scroll to position [165, 0]
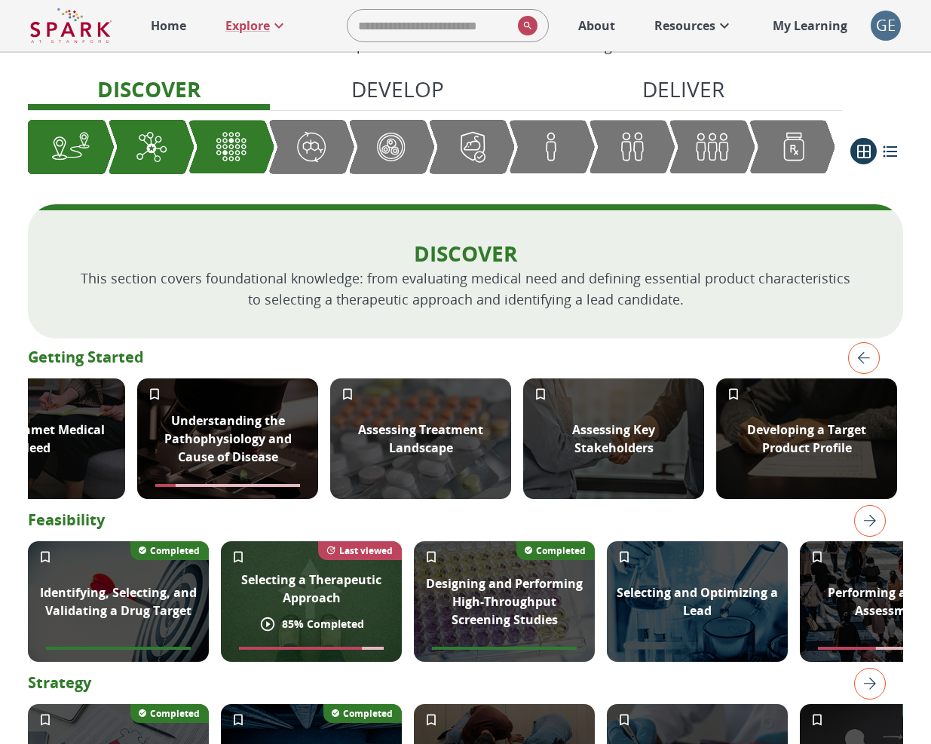
click at [357, 607] on p "Selecting a Therapeutic Approach" at bounding box center [311, 588] width 163 height 36
